Goal: Task Accomplishment & Management: Complete application form

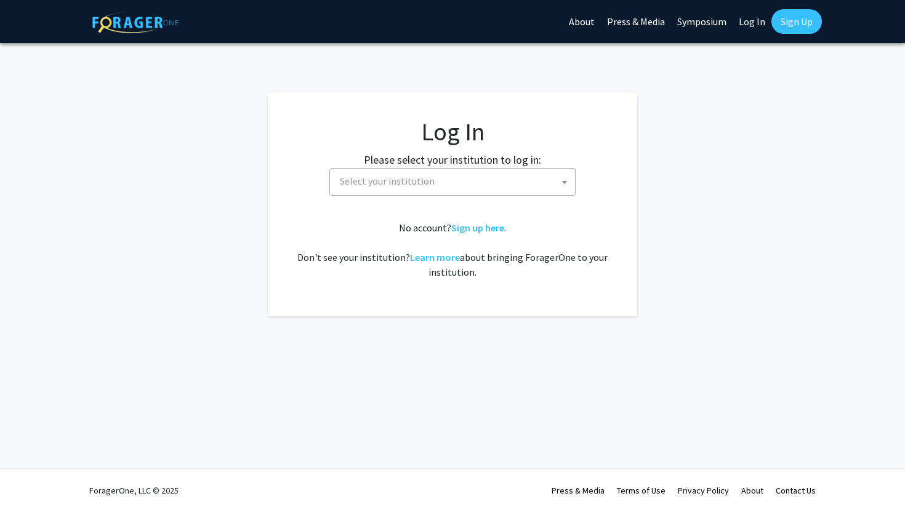
select select
click at [466, 183] on span "Select your institution" at bounding box center [455, 181] width 240 height 25
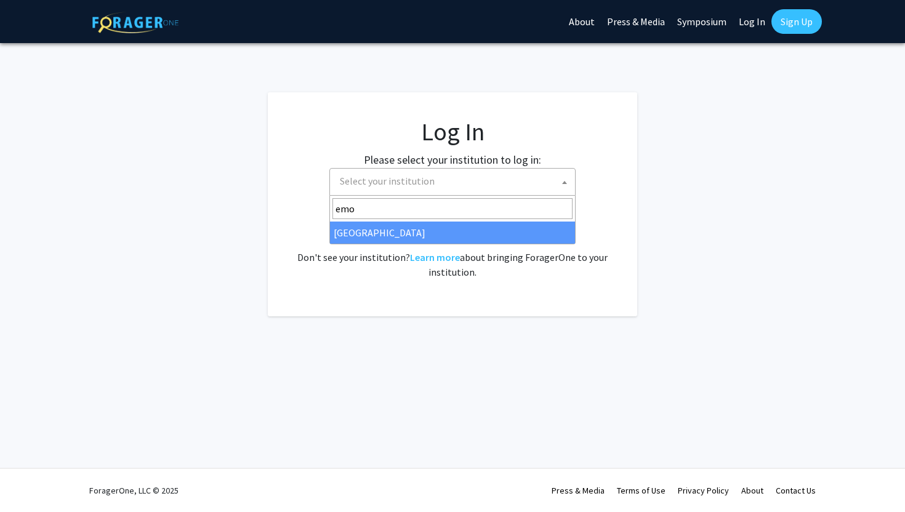
type input "emo"
select select "12"
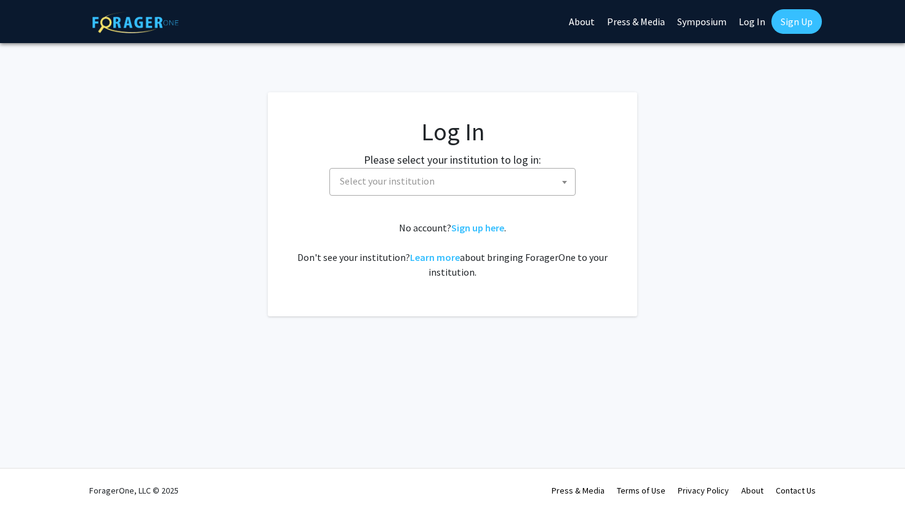
select select
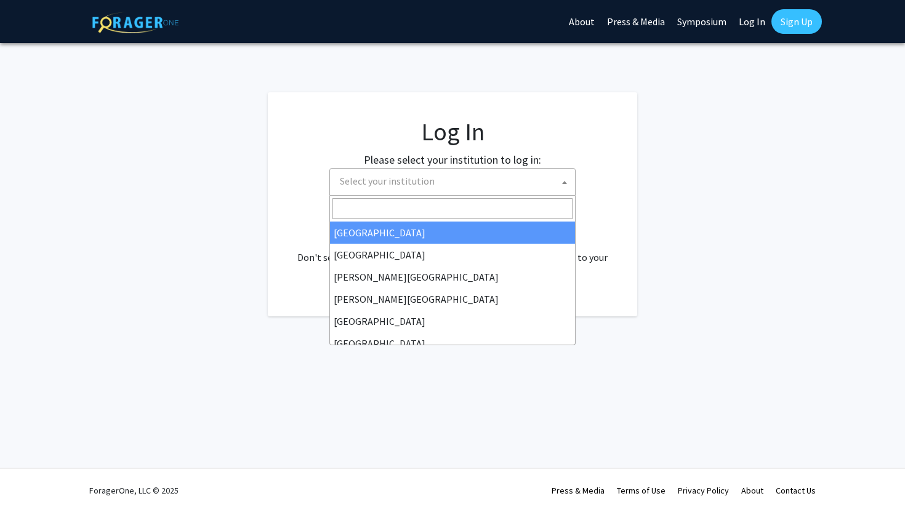
click at [496, 195] on span "Select your institution" at bounding box center [452, 182] width 246 height 28
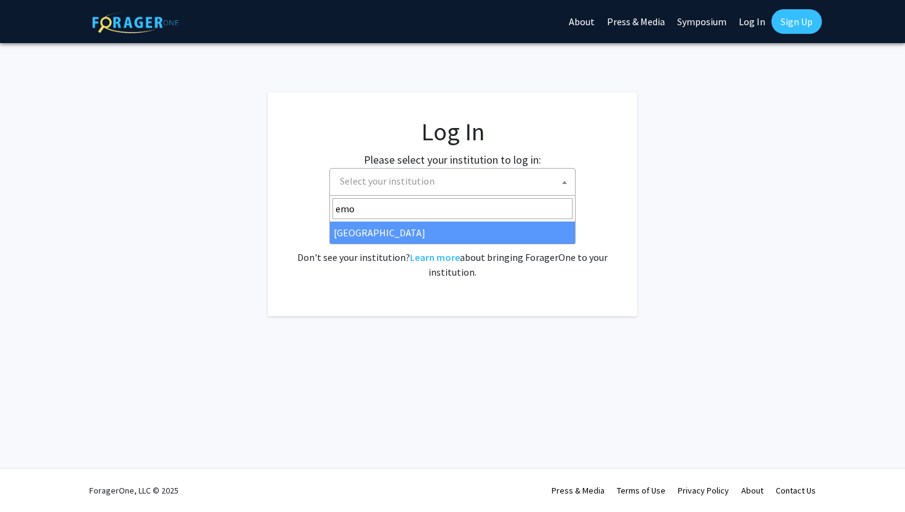
type input "emo"
select select "12"
